Goal: Transaction & Acquisition: Download file/media

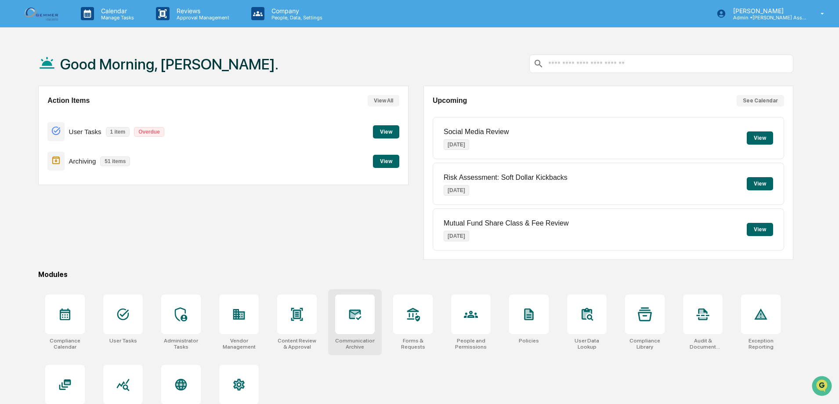
click at [346, 333] on div at bounding box center [355, 314] width 40 height 40
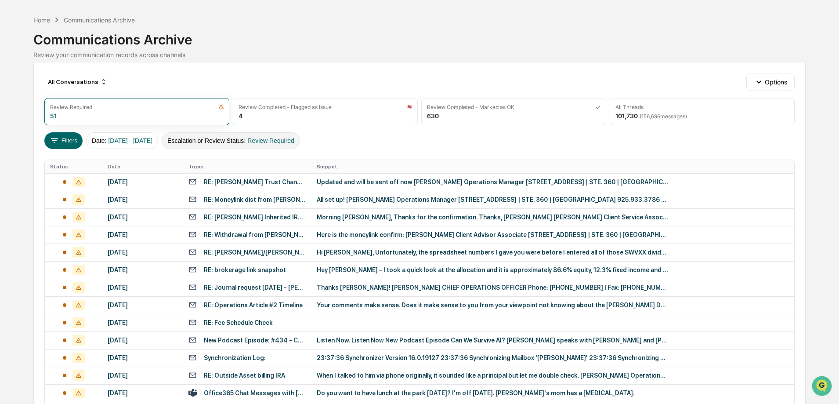
scroll to position [44, 0]
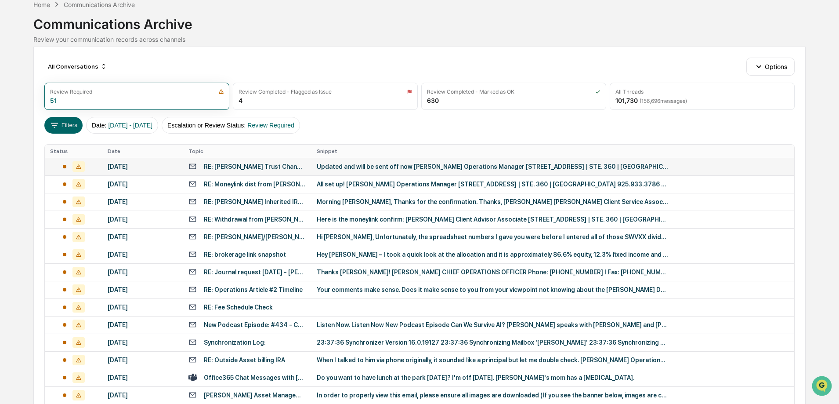
click at [268, 171] on td "RE: [PERSON_NAME] Trust Changes" at bounding box center [247, 167] width 128 height 18
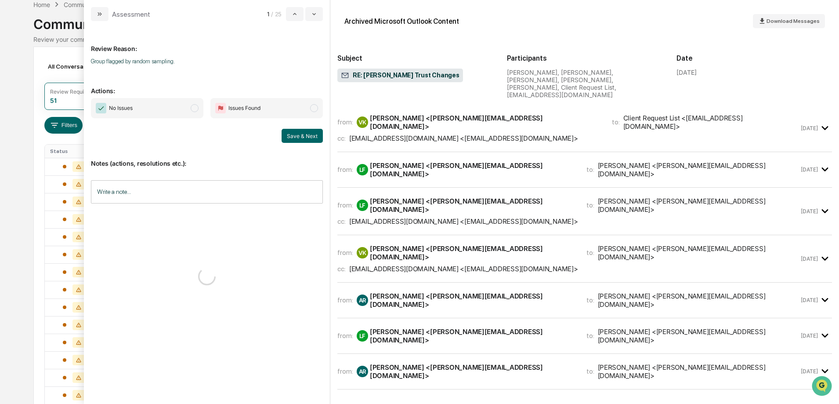
click at [542, 114] on div "from: VK [PERSON_NAME] <[PERSON_NAME][EMAIL_ADDRESS][DOMAIN_NAME]> to: Client R…" at bounding box center [568, 122] width 462 height 17
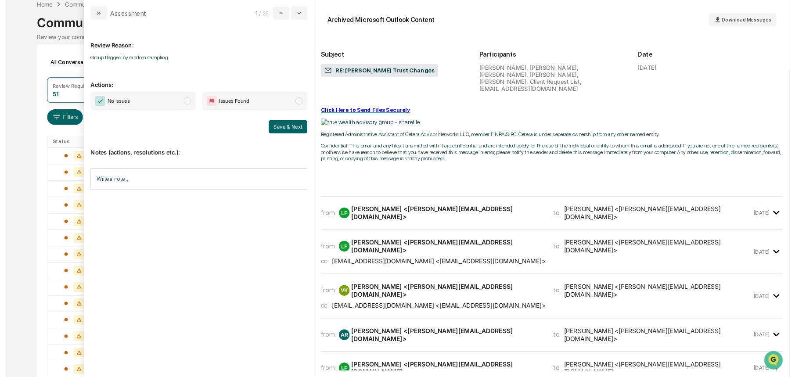
scroll to position [263, 0]
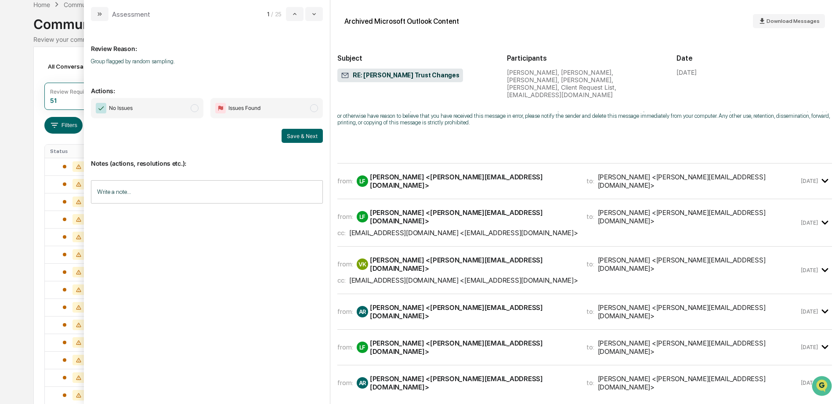
click at [588, 181] on div "from: LF Lexie Forster <lexie@gemmerllc.com> to: Ann Rampersaud <ann@gemmerllc.…" at bounding box center [584, 184] width 494 height 29
click at [549, 180] on div "from: LF Lexie Forster <lexie@gemmerllc.com> to: Ann Rampersaud <ann@gemmerllc.…" at bounding box center [584, 184] width 494 height 29
click at [448, 173] on div "[PERSON_NAME] <[PERSON_NAME][EMAIL_ADDRESS][DOMAIN_NAME]>" at bounding box center [473, 181] width 206 height 17
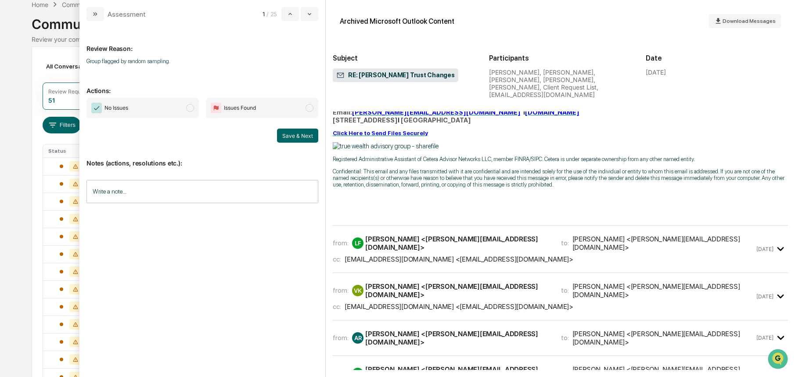
scroll to position [878, 0]
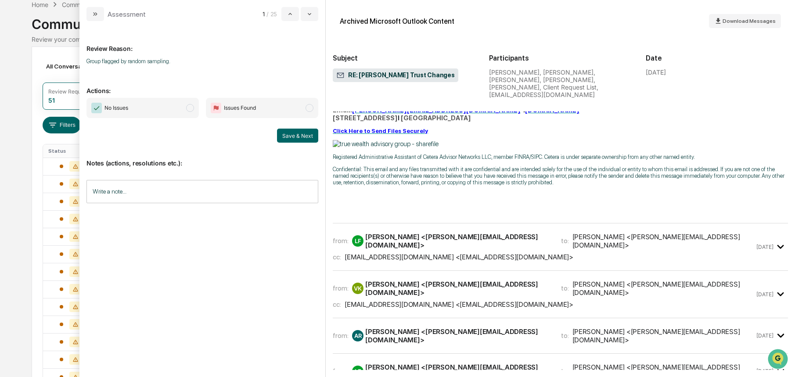
click at [465, 242] on div "from: LF Lexie Forster <lexie@gemmerllc.com> to: Vanessa Knightly <vanessa@true…" at bounding box center [544, 247] width 422 height 29
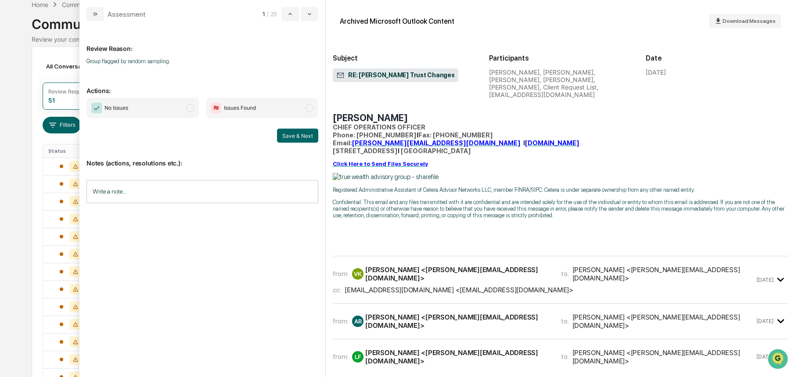
scroll to position [1537, 0]
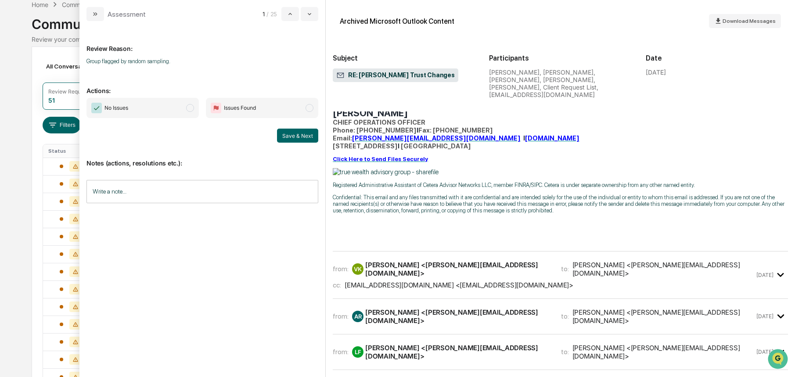
click at [774, 268] on icon "modal" at bounding box center [781, 275] width 14 height 14
click at [777, 173] on div "Registered Administrative Assistant of Cetera Advisor Networks LLC, member FINR…" at bounding box center [560, 197] width 455 height 58
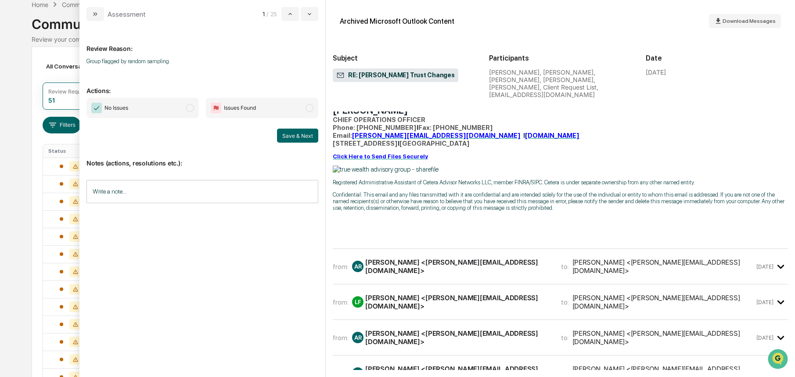
scroll to position [2459, 0]
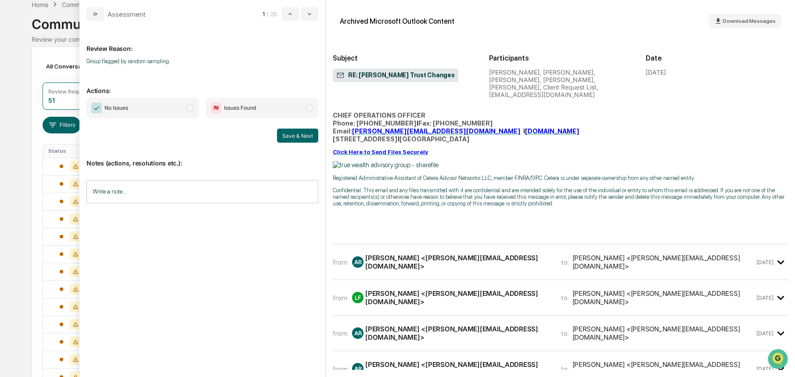
click at [573, 254] on div "[PERSON_NAME] <[PERSON_NAME][EMAIL_ADDRESS][DOMAIN_NAME]>" at bounding box center [664, 262] width 183 height 17
click at [768, 259] on div "[DATE]" at bounding box center [773, 262] width 32 height 14
click at [779, 164] on div "Registered Administrative Assistant of Cetera Advisor Networks LLC, member FINR…" at bounding box center [560, 190] width 455 height 58
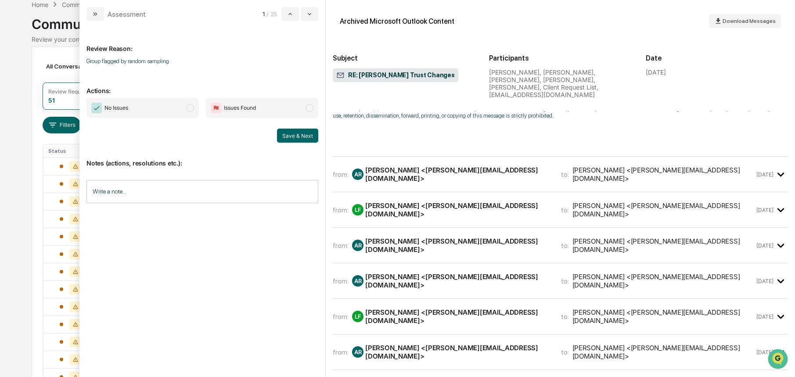
click at [695, 173] on div "from: AR Ann Rampersaud <ann@gemmerllc.com> to: Lexie Forster <lexie@gemmerllc.…" at bounding box center [560, 174] width 455 height 21
click at [573, 168] on div "[PERSON_NAME] <[PERSON_NAME][EMAIL_ADDRESS][DOMAIN_NAME]>" at bounding box center [664, 174] width 183 height 17
click at [573, 202] on div "[PERSON_NAME] <[PERSON_NAME][EMAIL_ADDRESS][DOMAIN_NAME]>" at bounding box center [664, 210] width 183 height 17
click at [533, 170] on div "from: AR Ann Rampersaud <ann@gemmerllc.com> to: Lexie Forster <lexie@gemmerllc.…" at bounding box center [544, 174] width 422 height 17
click at [593, 202] on div "from: LF Lexie Forster <lexie@gemmerllc.com> to: Ann Rampersaud <ann@gemmerllc.…" at bounding box center [544, 210] width 422 height 17
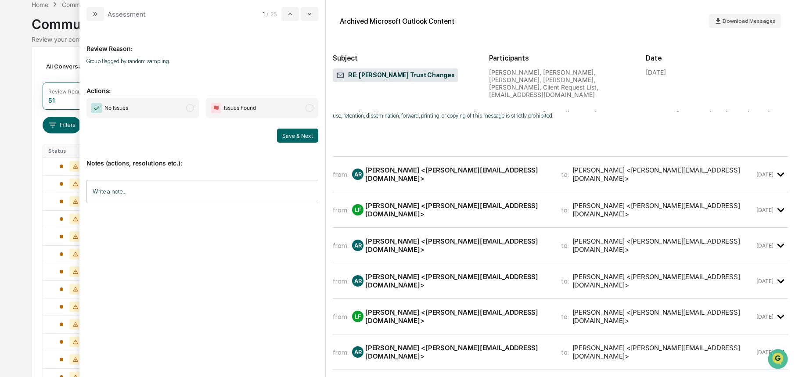
click at [578, 240] on div "from: AR Ann Rampersaud <ann@gemmerllc.com> to: Lexie Forster <lexie@gemmerllc.…" at bounding box center [560, 245] width 455 height 21
click at [551, 279] on div "from: AR Ann Rampersaud <ann@gemmerllc.com> to: Lexie Forster <lexie@gemmerllc.…" at bounding box center [560, 285] width 455 height 29
click at [776, 278] on div "from: AR Ann Rampersaud <ann@gemmerllc.com> to: Lexie Forster <lexie@gemmerllc.…" at bounding box center [560, 285] width 455 height 29
click at [776, 280] on div "from: AR Ann Rampersaud <ann@gemmerllc.com> to: Lexie Forster <lexie@gemmerllc.…" at bounding box center [560, 285] width 455 height 29
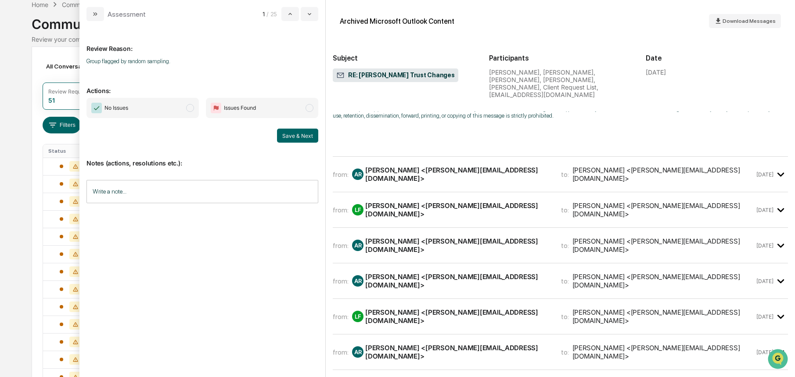
click at [776, 280] on div "from: AR Ann Rampersaud <ann@gemmerllc.com> to: Lexie Forster <lexie@gemmerllc.…" at bounding box center [560, 285] width 455 height 29
click at [775, 281] on div "from: AR Ann Rampersaud <ann@gemmerllc.com> to: Lexie Forster <lexie@gemmerllc.…" at bounding box center [560, 285] width 455 height 29
click at [97, 14] on icon "modal" at bounding box center [95, 14] width 7 height 7
click at [97, 14] on div "Assessment 1 / 25 Review Reason: Group flagged by random sampling. Actions: No …" at bounding box center [437, 188] width 716 height 377
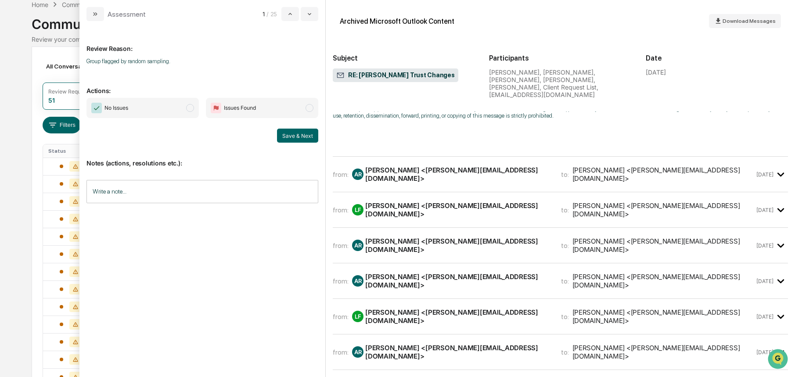
click at [56, 77] on div "All Conversations Options Review Required 51 Review Completed - Flagged as Issu…" at bounding box center [398, 347] width 732 height 600
click at [353, 21] on div "Assessment 1 / 25 Review Reason: Group flagged by random sampling. Actions: No …" at bounding box center [437, 188] width 716 height 377
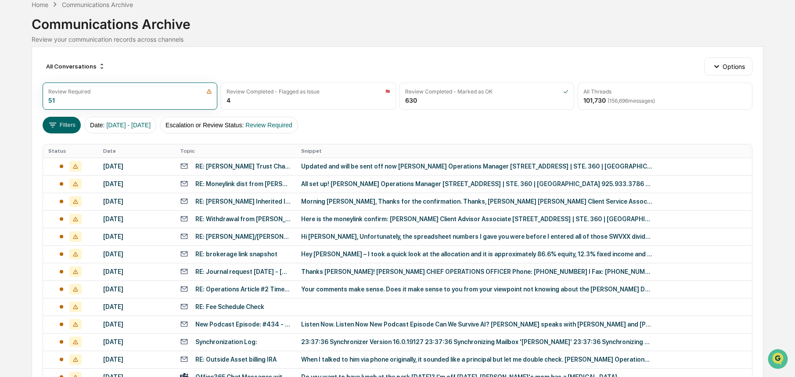
drag, startPoint x: 177, startPoint y: 104, endPoint x: 300, endPoint y: 57, distance: 132.5
click at [300, 57] on div "All Conversations Options Review Required 51 Review Completed - Flagged as Issu…" at bounding box center [398, 347] width 732 height 600
click at [336, 164] on div "Updated and will be sent off now [PERSON_NAME] Operations Manager [STREET_ADDRE…" at bounding box center [476, 166] width 351 height 7
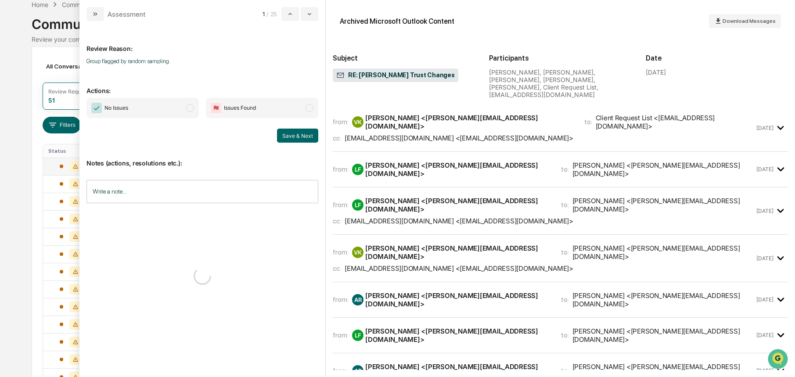
click at [778, 256] on icon "modal" at bounding box center [781, 258] width 7 height 4
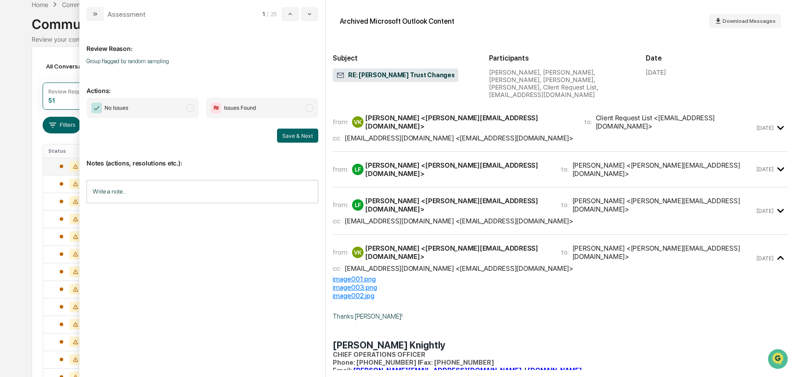
click at [476, 264] on div "[EMAIL_ADDRESS][DOMAIN_NAME] <[EMAIL_ADDRESS][DOMAIN_NAME]>" at bounding box center [459, 268] width 229 height 8
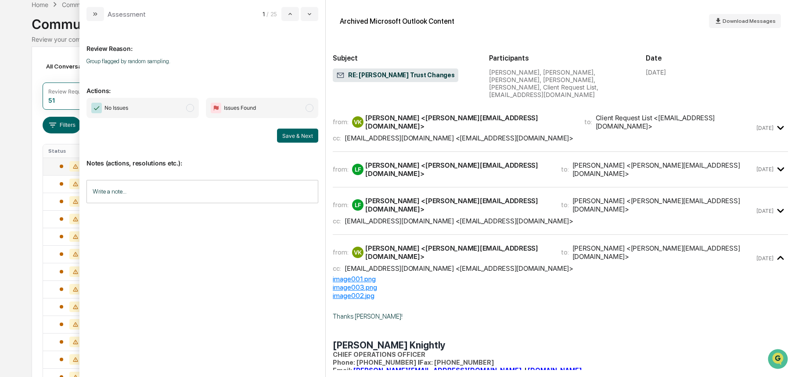
click at [479, 264] on div "[EMAIL_ADDRESS][DOMAIN_NAME] <[EMAIL_ADDRESS][DOMAIN_NAME]>" at bounding box center [459, 268] width 229 height 8
click at [730, 23] on span "Download Messages" at bounding box center [749, 21] width 53 height 6
click at [734, 18] on span "Download Messages" at bounding box center [749, 21] width 53 height 6
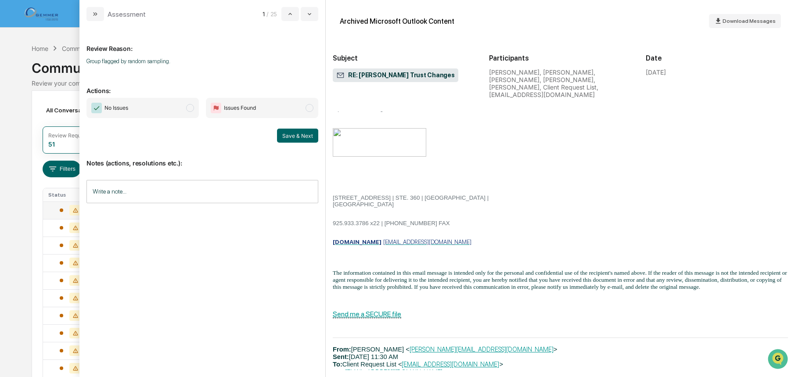
scroll to position [2321, 0]
